Goal: Communication & Community: Ask a question

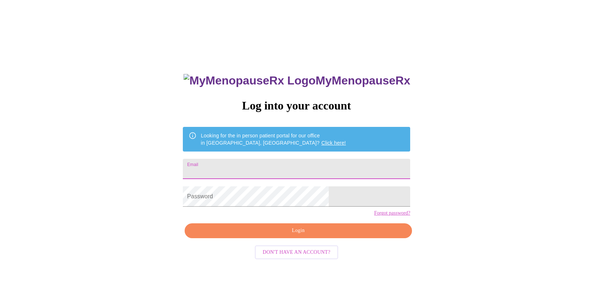
click at [254, 159] on input "Email" at bounding box center [296, 169] width 227 height 20
type input "[PERSON_NAME][EMAIL_ADDRESS][PERSON_NAME][DOMAIN_NAME]"
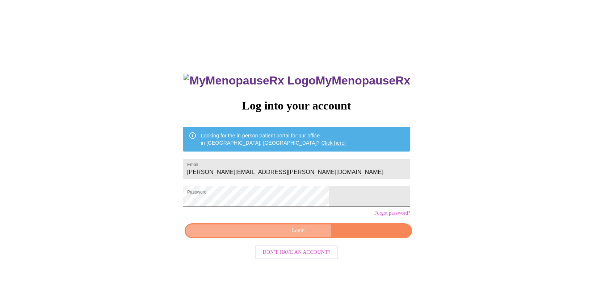
click at [290, 235] on span "Login" at bounding box center [298, 230] width 211 height 9
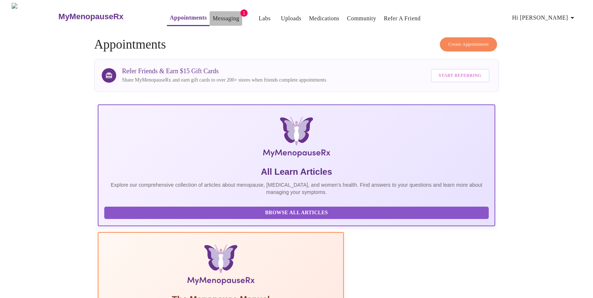
click at [214, 15] on link "Messaging" at bounding box center [226, 18] width 26 height 10
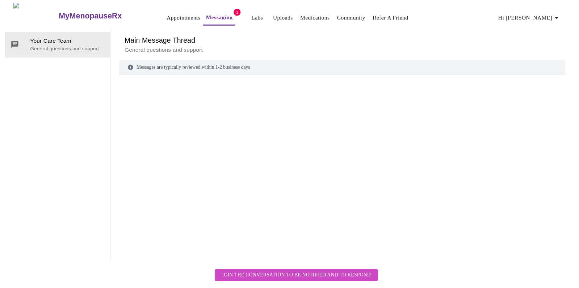
scroll to position [27, 0]
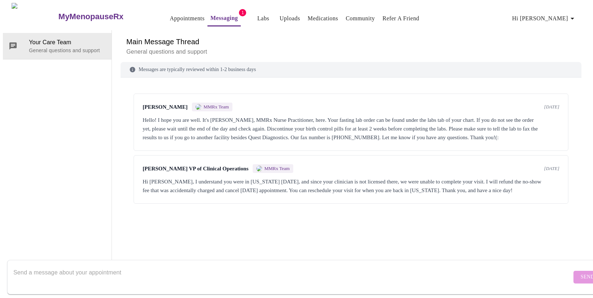
click at [455, 277] on textarea "Send a message about your appointment" at bounding box center [292, 276] width 558 height 23
click at [87, 265] on textarea "I was actually still charged with this." at bounding box center [292, 276] width 558 height 23
drag, startPoint x: 87, startPoint y: 262, endPoint x: 118, endPoint y: 265, distance: 30.5
click at [118, 267] on textarea "I was actually still charged with this." at bounding box center [292, 276] width 558 height 23
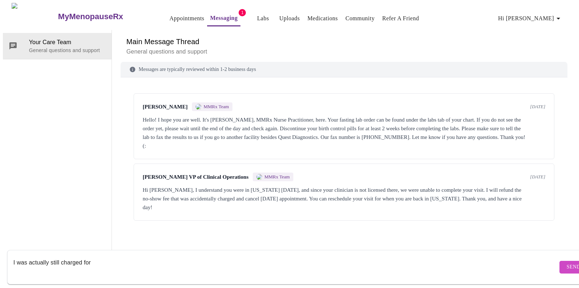
click at [125, 258] on textarea "I was actually still charged for" at bounding box center [285, 267] width 544 height 23
click at [60, 264] on textarea "I was actually still charged for" at bounding box center [285, 267] width 544 height 23
click at [120, 256] on textarea "I was actually still charged for" at bounding box center [285, 267] width 544 height 23
type textarea "I was actually still charged for this appointment"
click at [567, 263] on span "Send" at bounding box center [574, 267] width 14 height 9
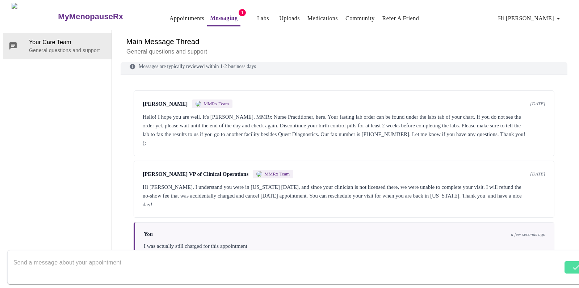
scroll to position [27, 0]
click at [80, 259] on textarea "Send a message about your appointment" at bounding box center [287, 267] width 549 height 23
type textarea "Can you please confirm"
click at [567, 263] on span "Send" at bounding box center [574, 267] width 14 height 9
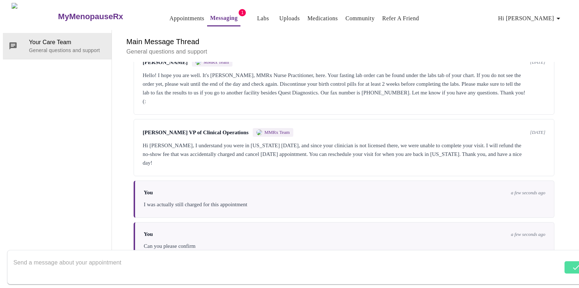
scroll to position [52, 0]
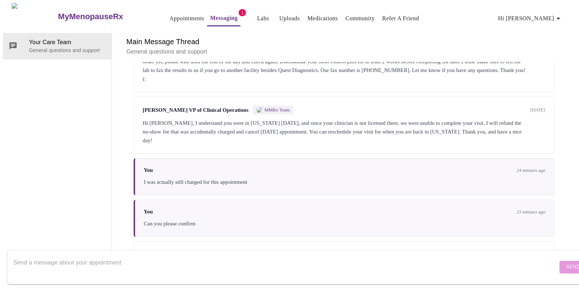
scroll to position [106, 0]
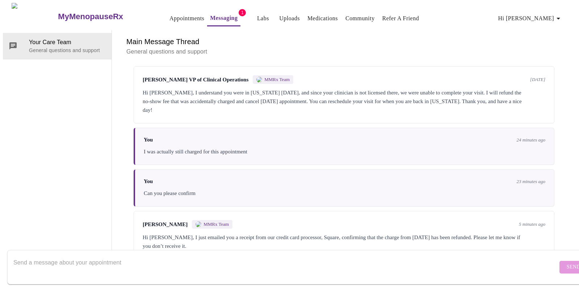
click at [333, 137] on div "You 24 minutes ago" at bounding box center [345, 140] width 402 height 6
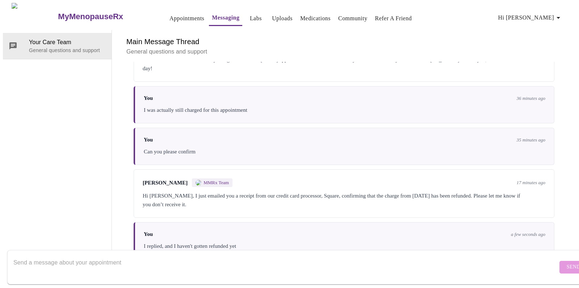
scroll to position [150, 0]
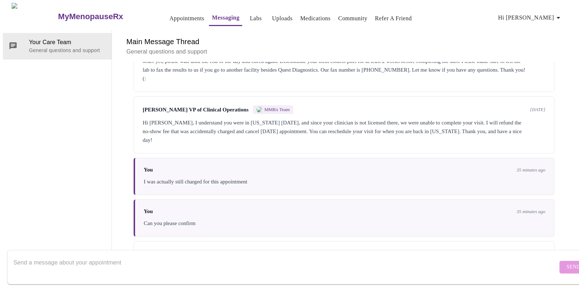
scroll to position [106, 0]
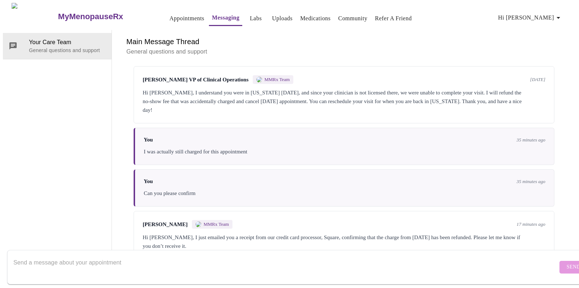
click at [117, 256] on textarea "Send a message about your appointment" at bounding box center [285, 267] width 544 height 23
type textarea "I replied, and I haven't gotten refunded yet"
click at [567, 263] on span "Send" at bounding box center [574, 267] width 14 height 9
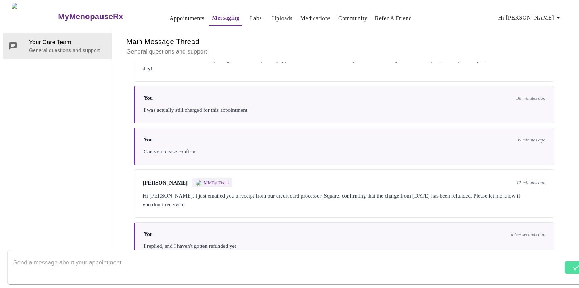
scroll to position [150, 0]
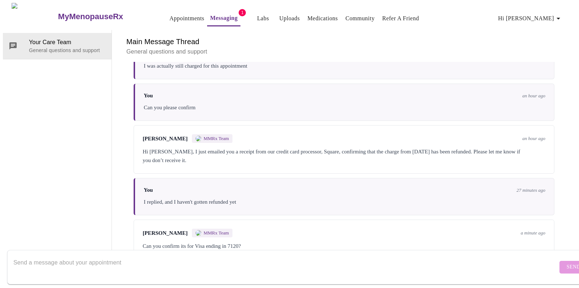
scroll to position [195, 0]
click at [354, 256] on textarea "Send a message about your appointment" at bounding box center [285, 267] width 544 height 23
type textarea "7120 yes"
click at [567, 263] on span "Send" at bounding box center [574, 267] width 14 height 9
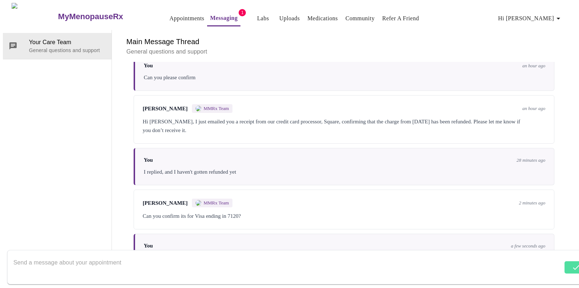
scroll to position [239, 0]
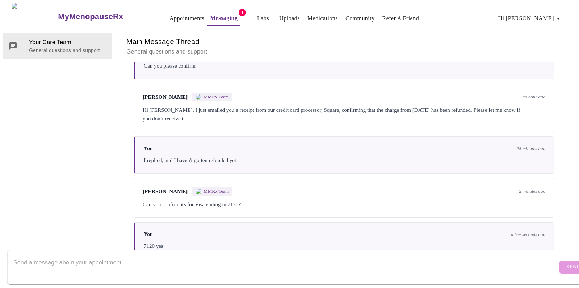
click at [265, 265] on textarea "Send a message about your appointment" at bounding box center [285, 267] width 544 height 23
type textarea "how long does it typically take?"
click at [567, 264] on span "Send" at bounding box center [574, 267] width 14 height 9
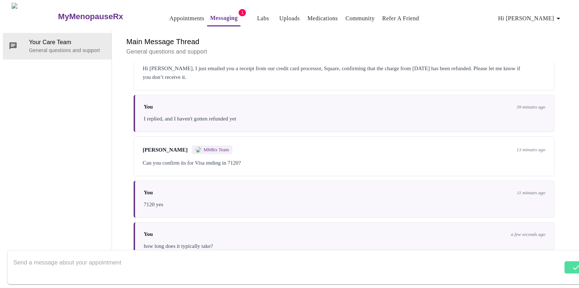
scroll to position [282, 0]
